Goal: Find specific fact: Find specific fact

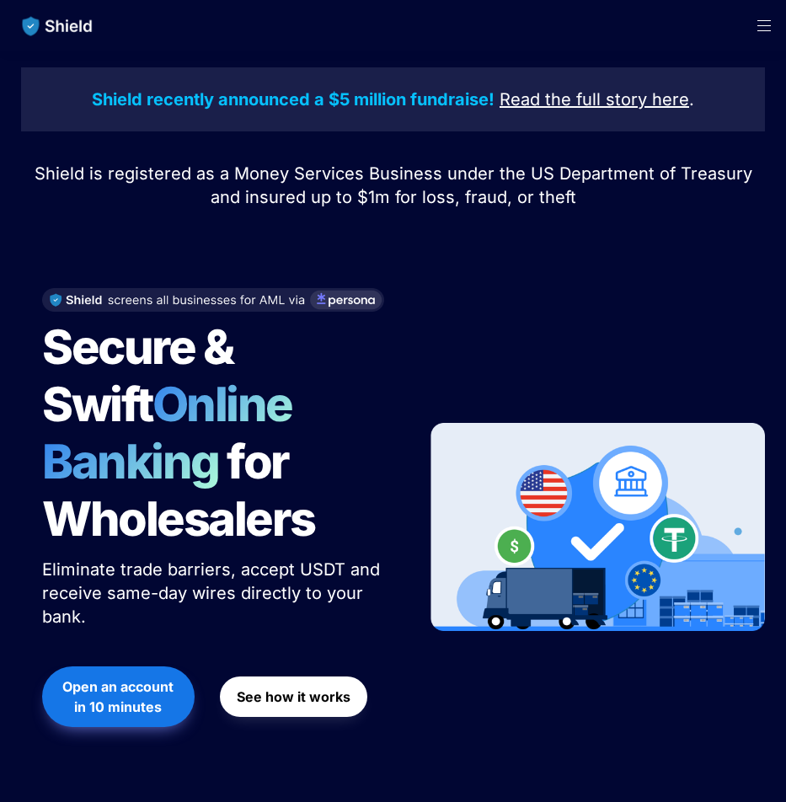
click at [764, 21] on span "Open menu" at bounding box center [764, 25] width 44 height 51
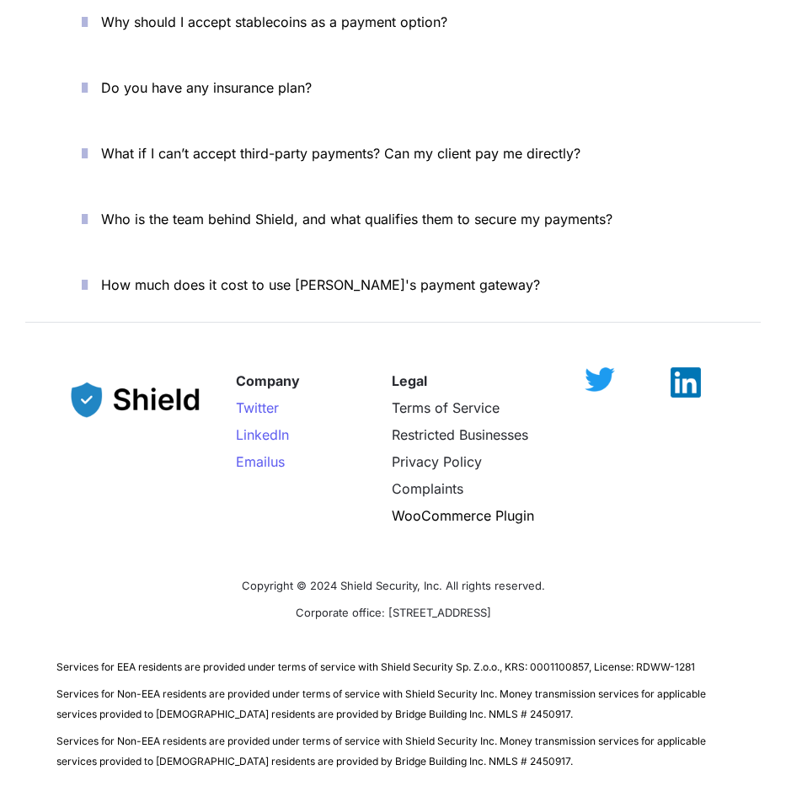
scroll to position [6075, 0]
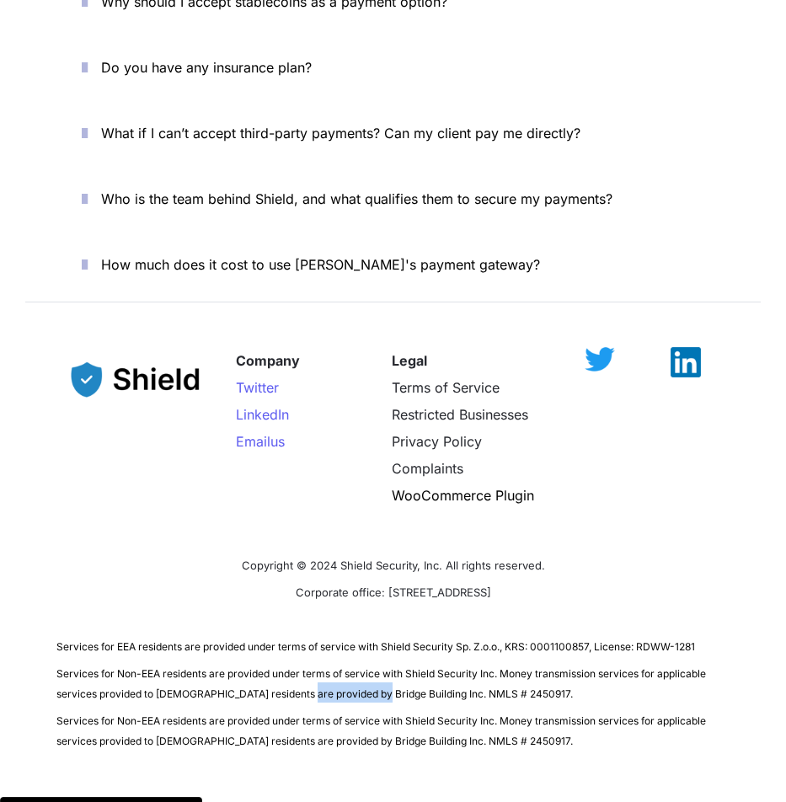
drag, startPoint x: 369, startPoint y: 634, endPoint x: 298, endPoint y: 634, distance: 70.8
click at [298, 667] on span "Services for Non-EEA residents are provided under terms of service with Shield …" at bounding box center [382, 683] width 652 height 33
click at [389, 667] on span "Services for Non-EEA residents are provided under terms of service with Shield …" at bounding box center [382, 683] width 652 height 33
drag, startPoint x: 389, startPoint y: 634, endPoint x: 308, endPoint y: 634, distance: 80.1
click at [308, 667] on span "Services for Non-EEA residents are provided under terms of service with Shield …" at bounding box center [382, 683] width 652 height 33
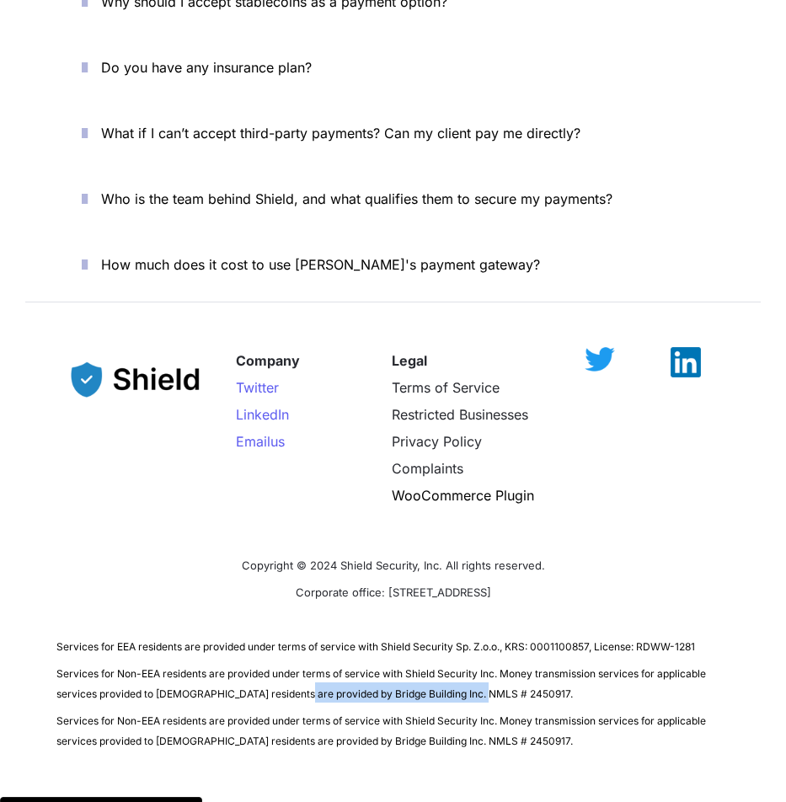
drag, startPoint x: 482, startPoint y: 638, endPoint x: 296, endPoint y: 639, distance: 186.3
click at [296, 659] on p "Services for Non-EEA residents are provided under terms of service with Shield …" at bounding box center [393, 682] width 674 height 47
copy span "Bridge Building Inc. NMLS # 2450917."
